Goal: Information Seeking & Learning: Learn about a topic

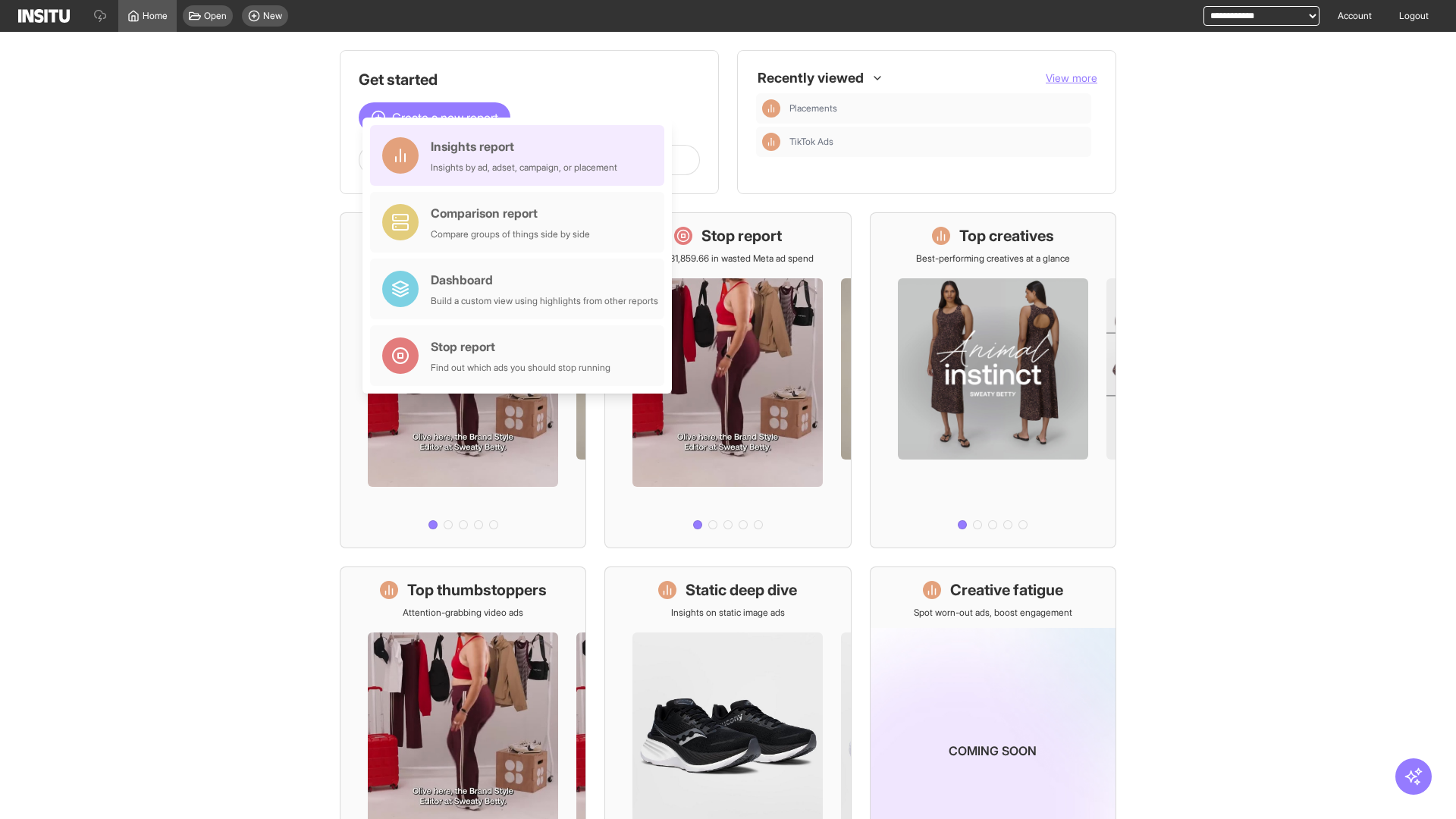
click at [521, 155] on div "Insights report Insights by ad, adset, campaign, or placement" at bounding box center [524, 155] width 186 height 37
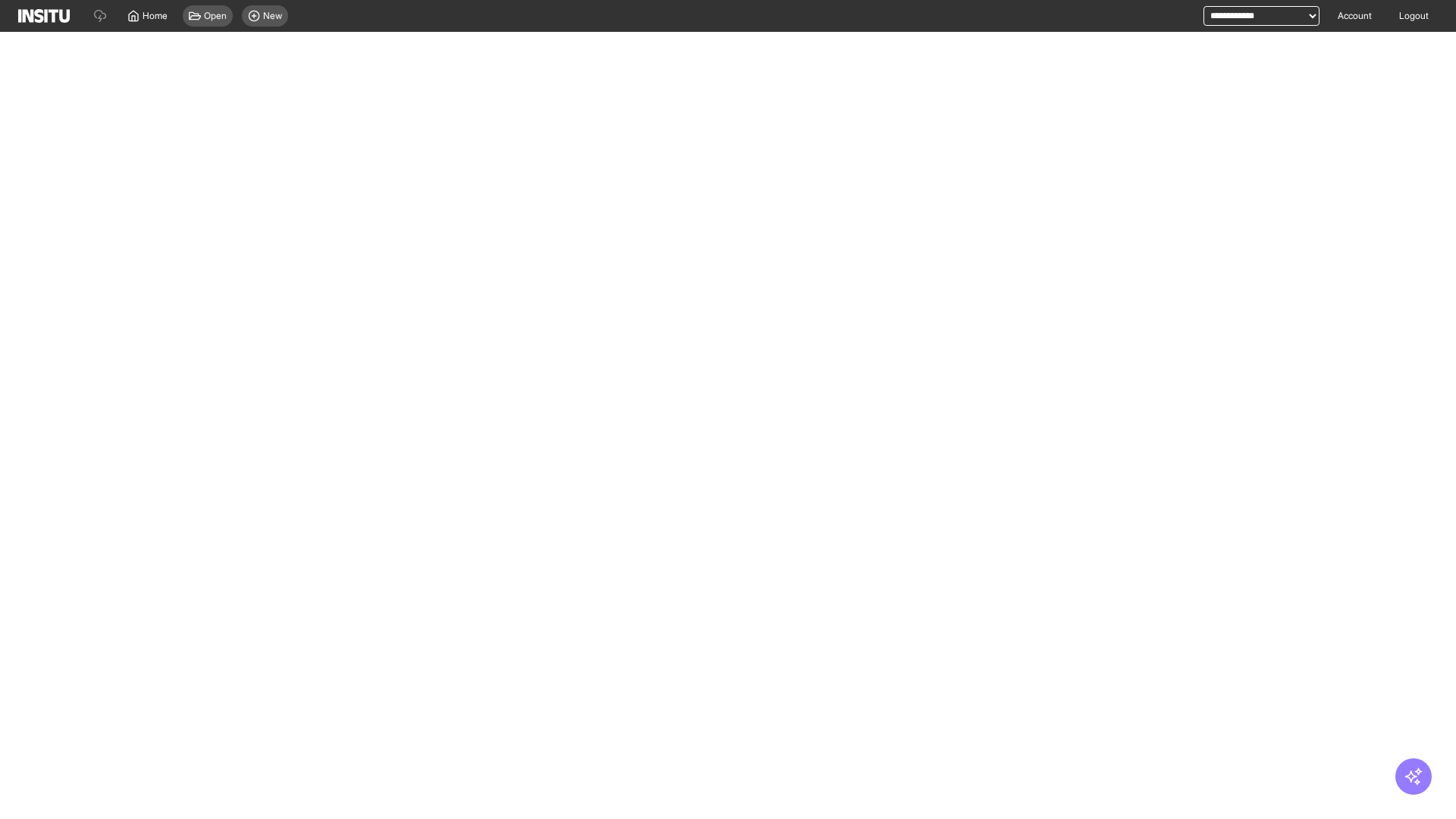
select select "**"
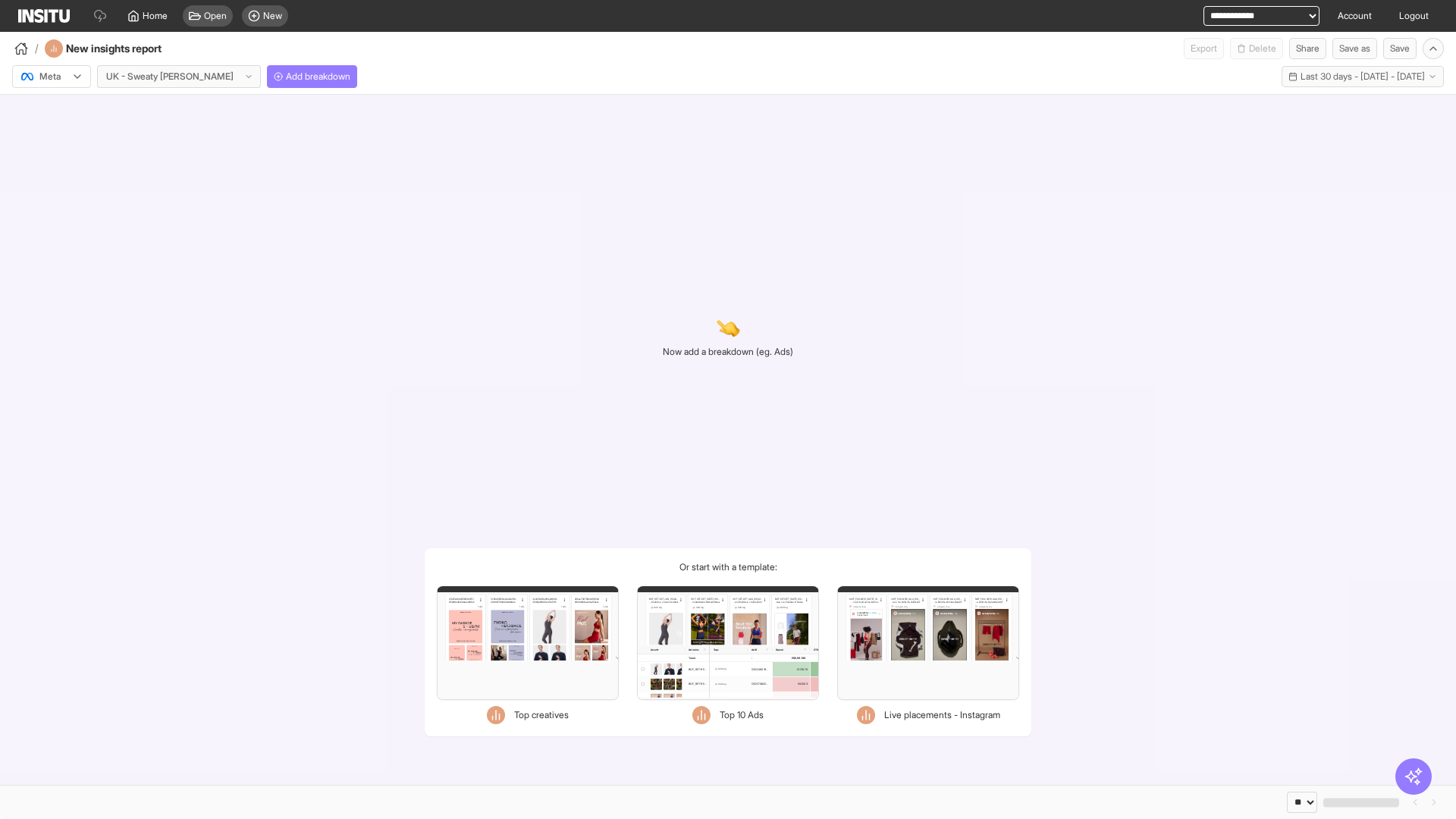
click at [52, 76] on div at bounding box center [40, 76] width 42 height 15
click at [51, 109] on span "Meta" at bounding box center [50, 108] width 21 height 13
click at [286, 76] on span "Add breakdown" at bounding box center [318, 77] width 65 height 13
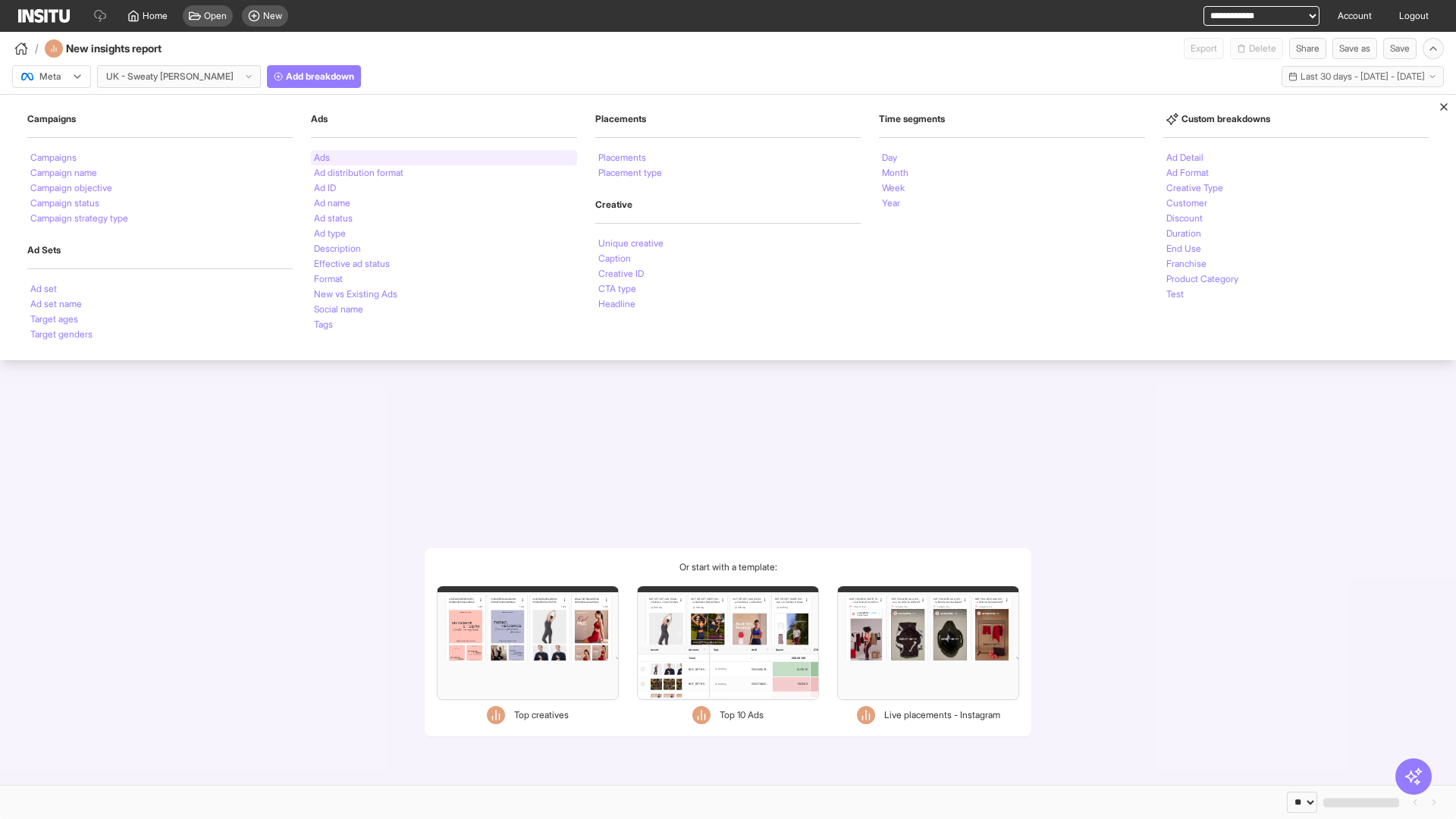
click at [322, 158] on li "Ads" at bounding box center [322, 158] width 16 height 9
